Goal: Browse casually: Explore the website without a specific task or goal

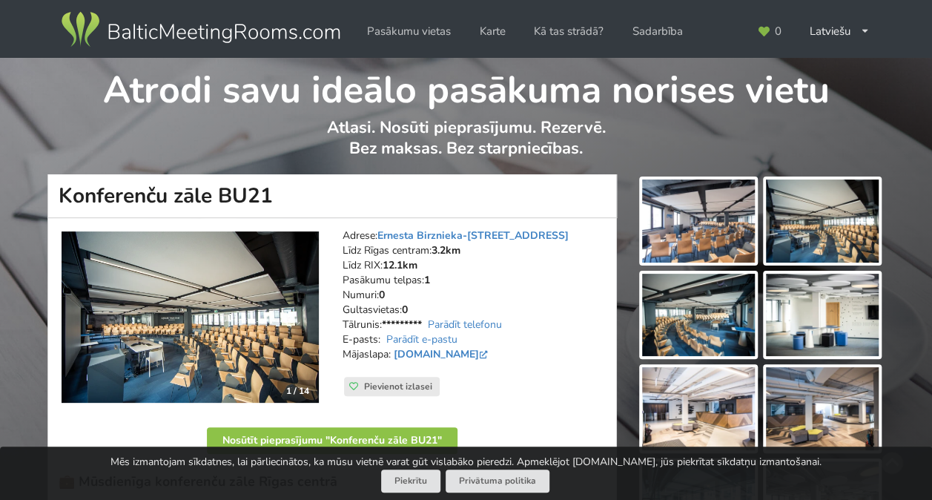
click at [202, 318] on img at bounding box center [190, 317] width 257 height 172
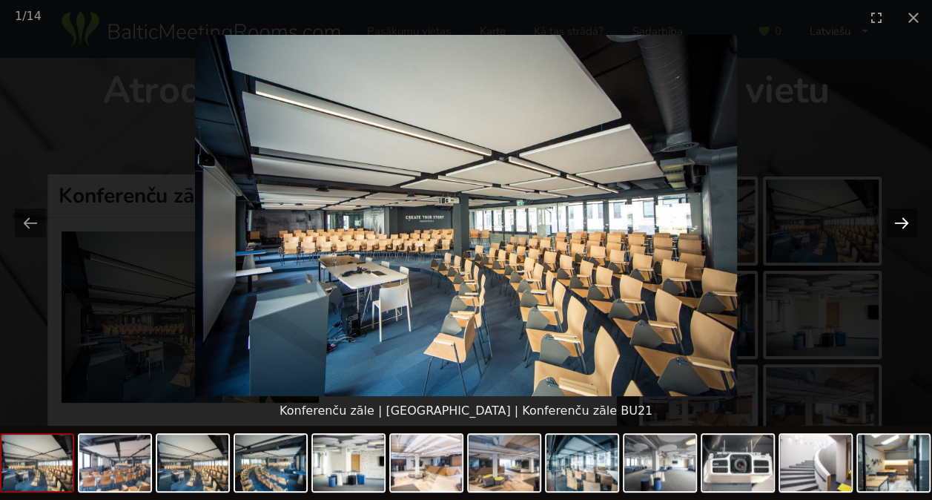
click at [908, 222] on button "Next slide" at bounding box center [901, 222] width 31 height 29
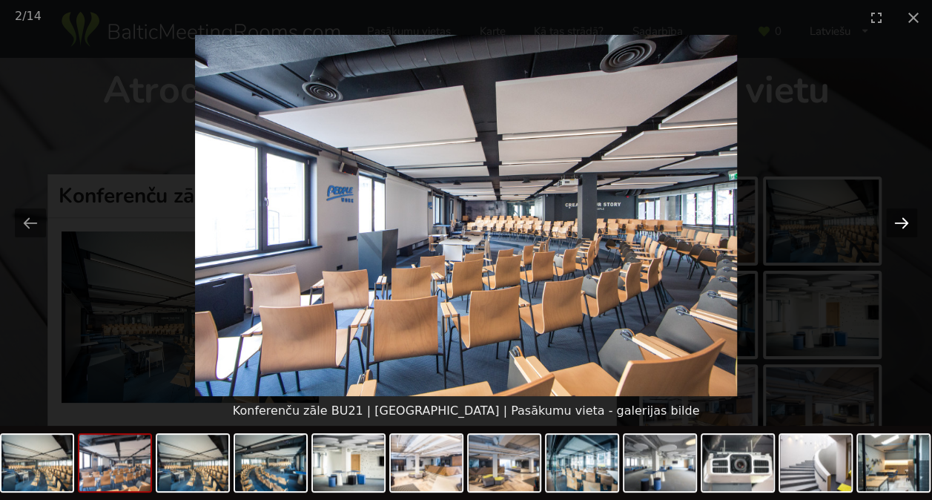
click at [907, 216] on button "Next slide" at bounding box center [901, 222] width 31 height 29
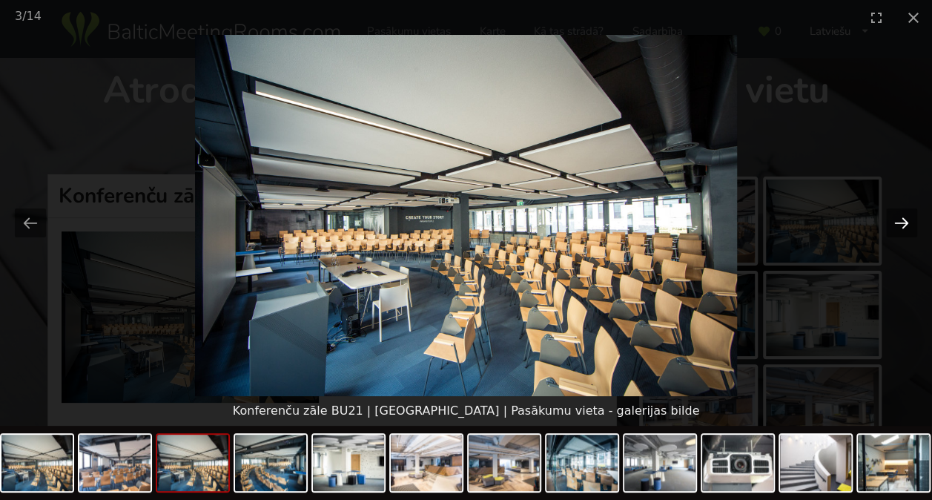
click at [911, 218] on button "Next slide" at bounding box center [901, 222] width 31 height 29
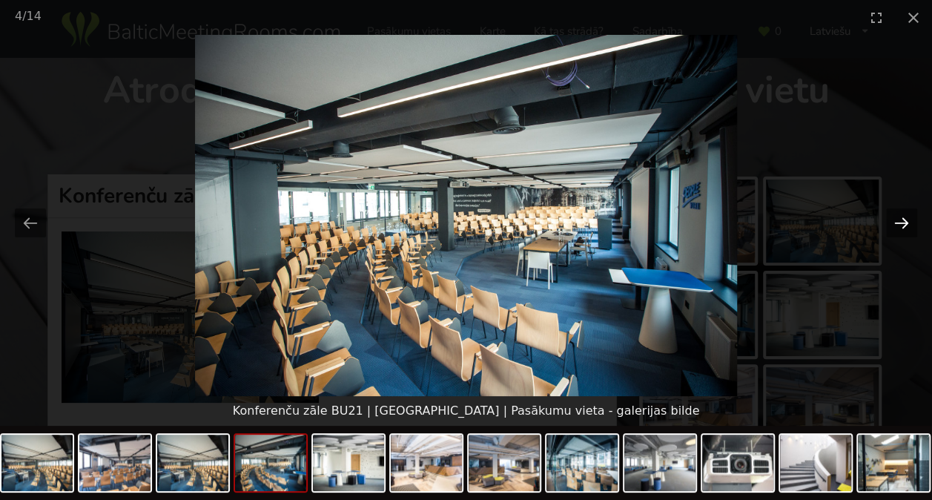
click at [903, 223] on button "Next slide" at bounding box center [901, 222] width 31 height 29
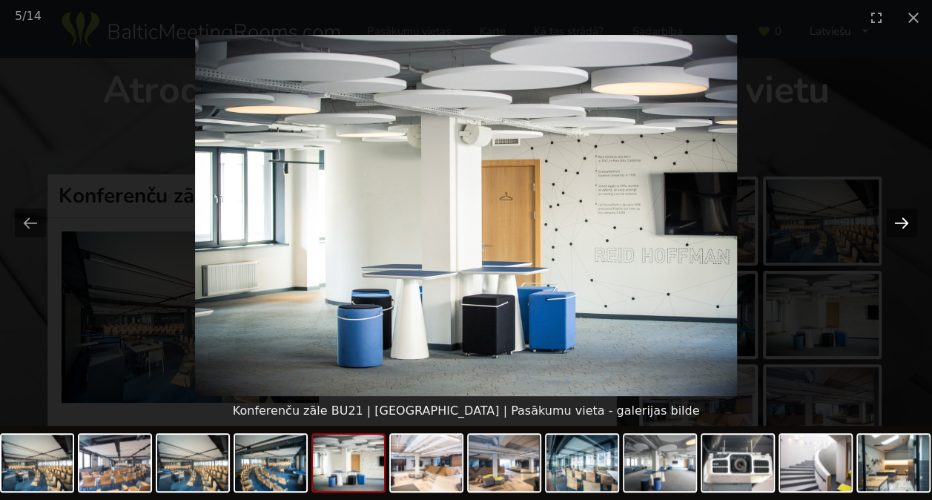
click at [903, 223] on button "Next slide" at bounding box center [901, 222] width 31 height 29
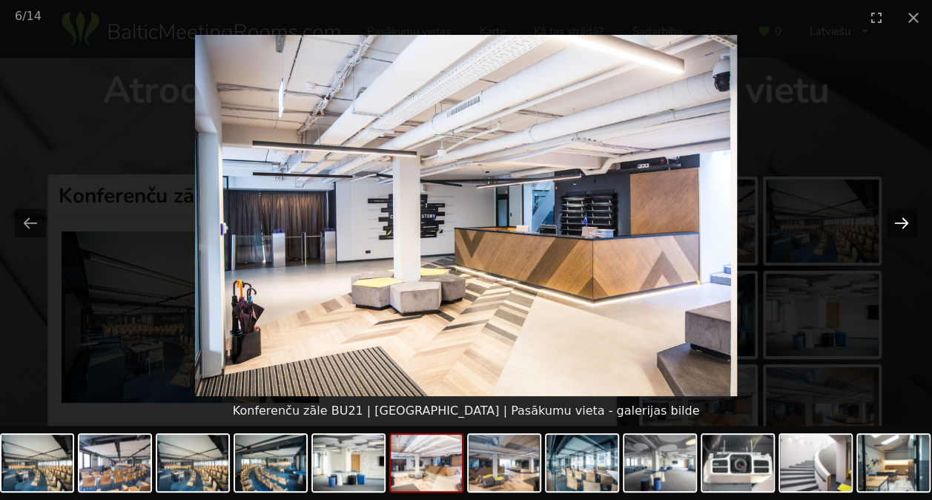
click at [903, 223] on button "Next slide" at bounding box center [901, 222] width 31 height 29
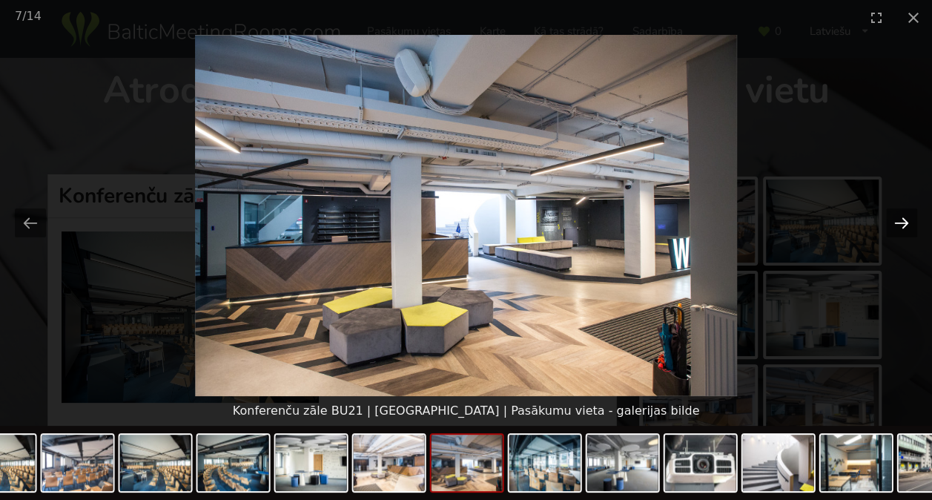
click at [908, 227] on button "Next slide" at bounding box center [901, 222] width 31 height 29
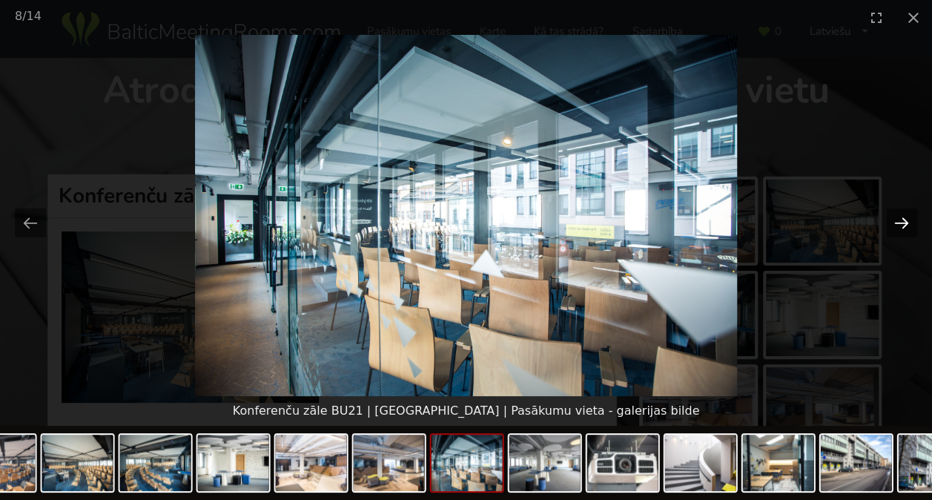
click at [908, 227] on button "Next slide" at bounding box center [901, 222] width 31 height 29
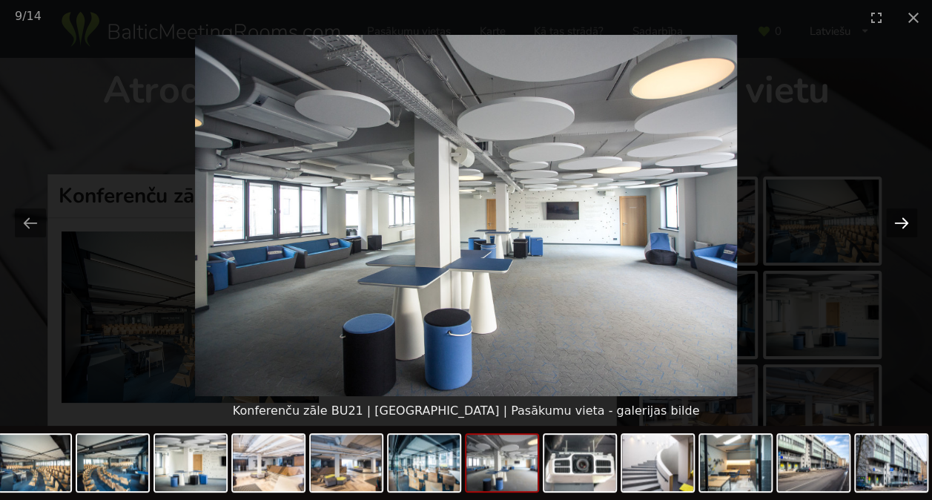
click at [908, 227] on button "Next slide" at bounding box center [901, 222] width 31 height 29
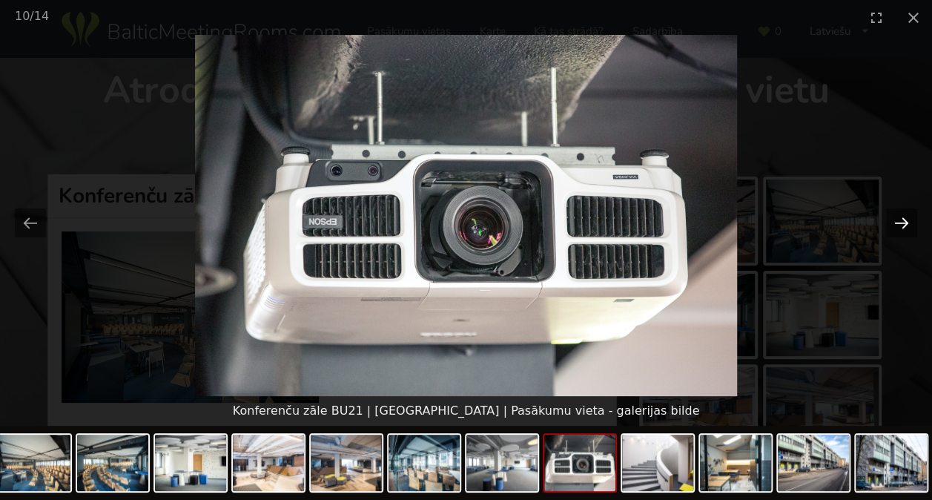
click at [908, 227] on button "Next slide" at bounding box center [901, 222] width 31 height 29
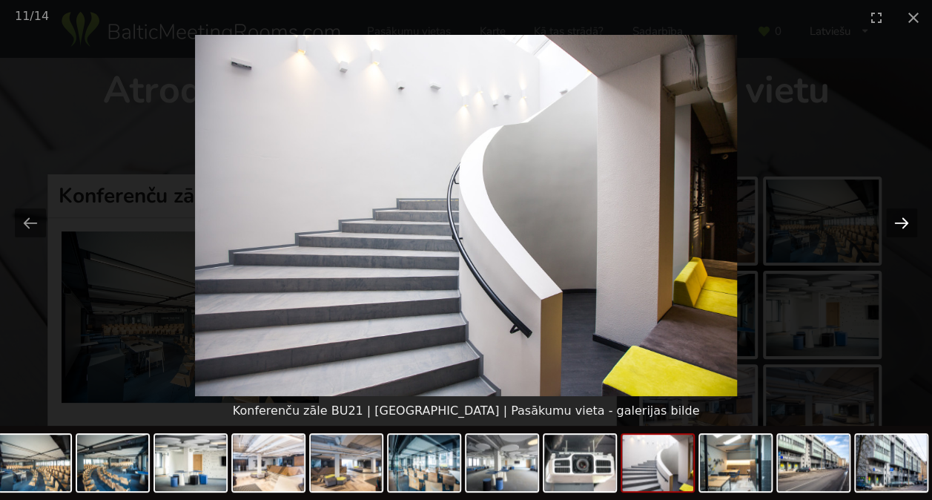
click at [908, 227] on button "Next slide" at bounding box center [901, 222] width 31 height 29
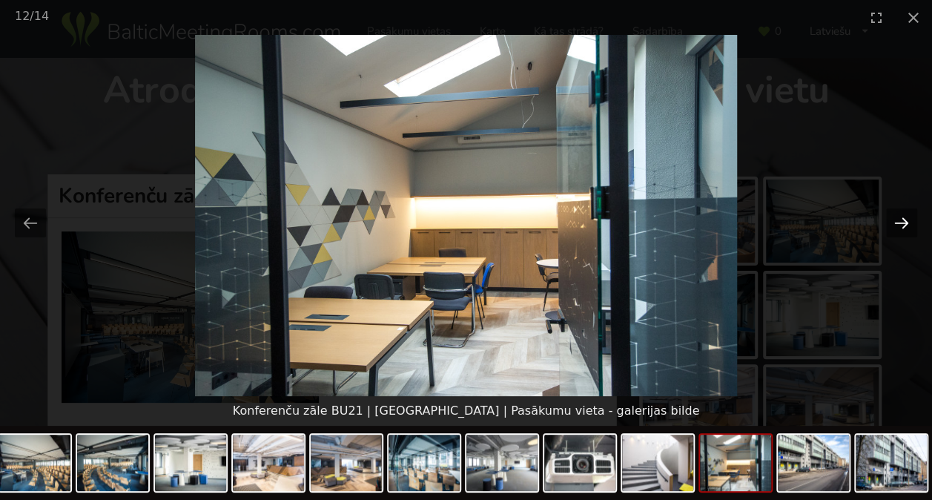
click at [908, 227] on button "Next slide" at bounding box center [901, 222] width 31 height 29
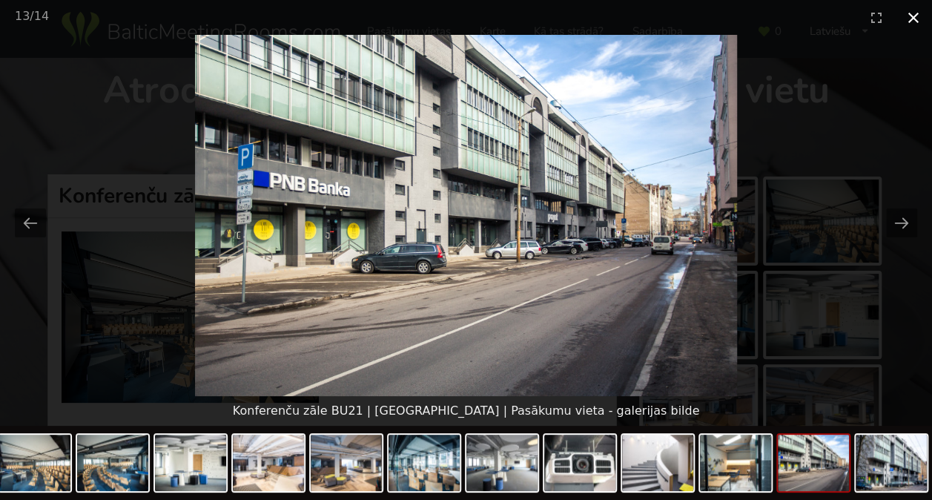
click at [920, 19] on button "Close gallery" at bounding box center [913, 17] width 37 height 35
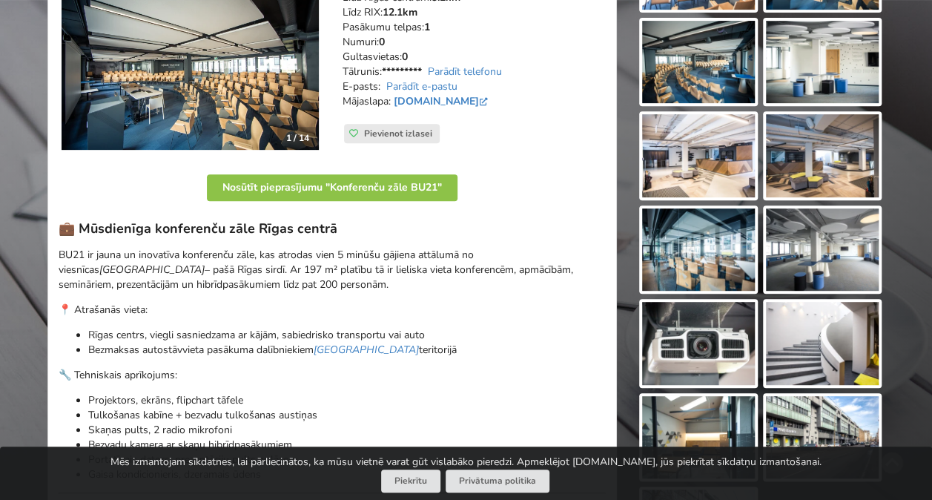
scroll to position [254, 0]
